Goal: Navigation & Orientation: Find specific page/section

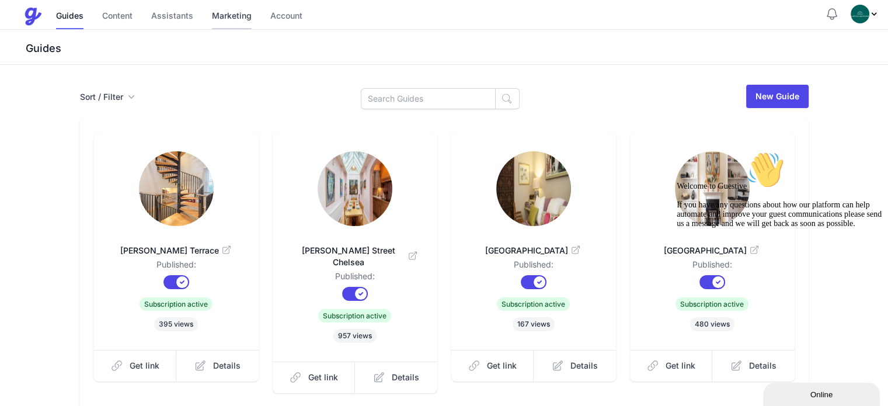
click at [240, 21] on link "Marketing" at bounding box center [232, 16] width 40 height 25
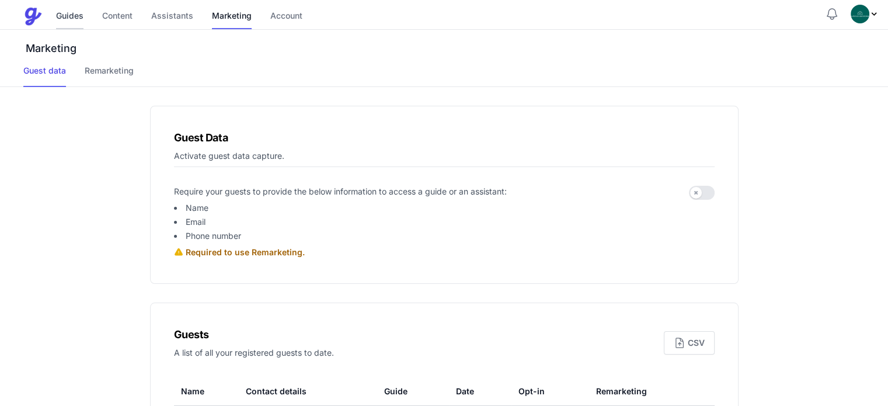
click at [70, 18] on link "Guides" at bounding box center [69, 16] width 27 height 25
